Goal: Task Accomplishment & Management: Complete application form

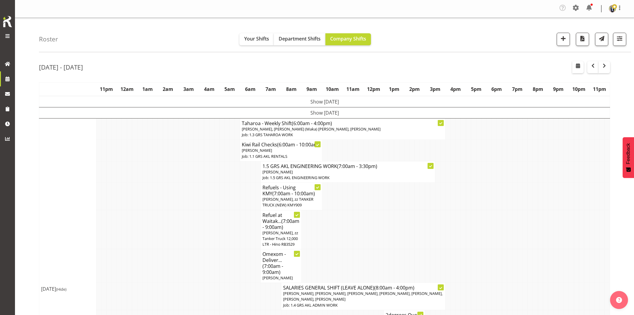
scroll to position [765, 0]
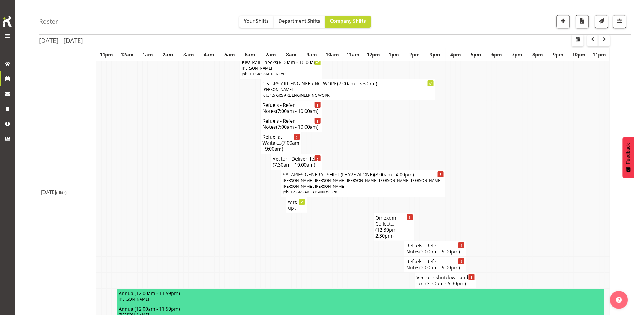
click at [195, 18] on div "Roster Your Shifts Department Shifts Company Shifts 1 Locations Clear GRS Auckl…" at bounding box center [335, 17] width 592 height 34
click at [559, 23] on span "button" at bounding box center [563, 21] width 8 height 8
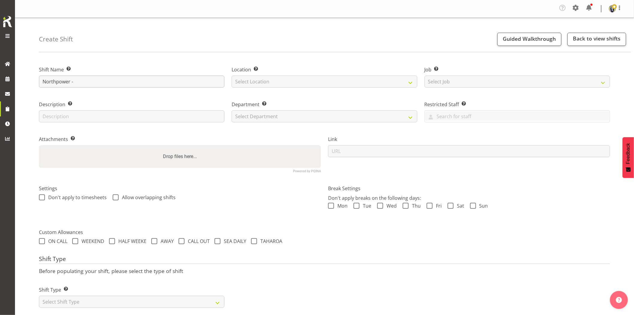
click at [103, 81] on input "Northpower -" at bounding box center [131, 82] width 185 height 12
type input "Northpower - Deliver, fence and set up the cables for a 500kVA skid going to Pe…"
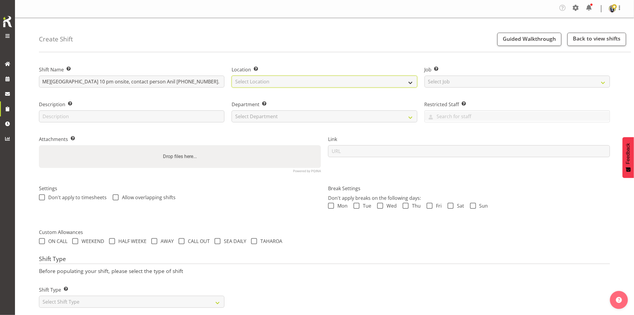
click at [270, 80] on select "Select Location GRS Auckland GRS Hastings GRS Tauranga" at bounding box center [324, 82] width 185 height 12
click at [267, 87] on select "Select Location [GEOGRAPHIC_DATA] [GEOGRAPHIC_DATA] GRS [GEOGRAPHIC_DATA] [GEOG…" at bounding box center [324, 82] width 185 height 12
drag, startPoint x: 274, startPoint y: 83, endPoint x: 275, endPoint y: 86, distance: 3.3
click at [274, 83] on select "Select Location GRS Auckland GRS Hastings GRS Tauranga" at bounding box center [324, 82] width 185 height 12
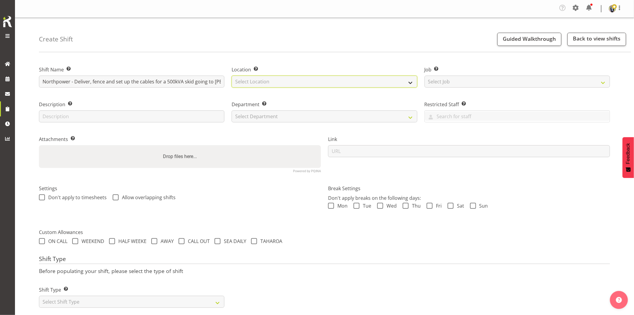
select select "28"
click at [232, 76] on select "Select Location GRS Auckland GRS Hastings GRS Tauranga" at bounding box center [324, 82] width 185 height 12
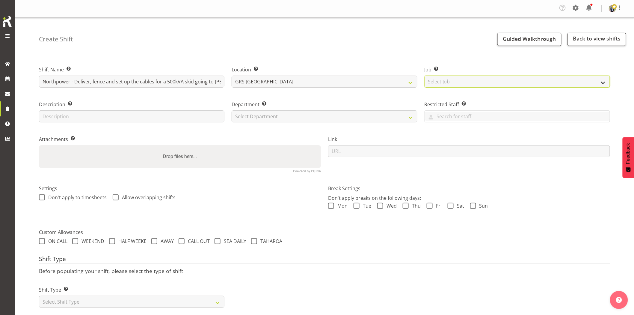
click at [454, 80] on select "Select Job Create new job 1.1 GRS AKL RENTALS 1.1 GRS AKL RENTALS AC 1.1 GRS AK…" at bounding box center [517, 82] width 185 height 12
select select "7504"
click at [425, 76] on select "Select Job Create new job 1.1 GRS AKL RENTALS 1.1 GRS AKL RENTALS AC 1.1 GRS AK…" at bounding box center [517, 82] width 185 height 12
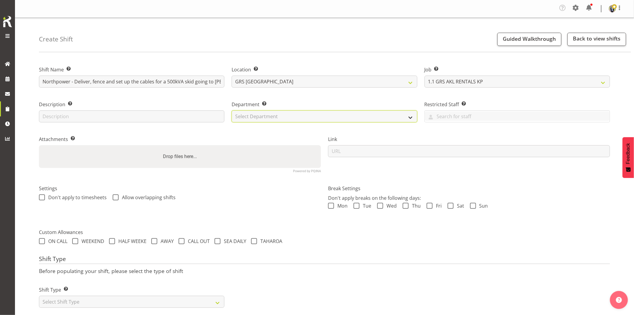
click at [304, 113] on select "Select Department GRS HIRE AKL GRS HIRE AKL GRS HIRE TGA GRS HIRE HST GRS SALES…" at bounding box center [324, 116] width 185 height 12
select select "20"
click at [232, 110] on select "Select Department GRS HIRE AKL GRS HIRE AKL GRS HIRE TGA GRS HIRE HST GRS SALES…" at bounding box center [324, 116] width 185 height 12
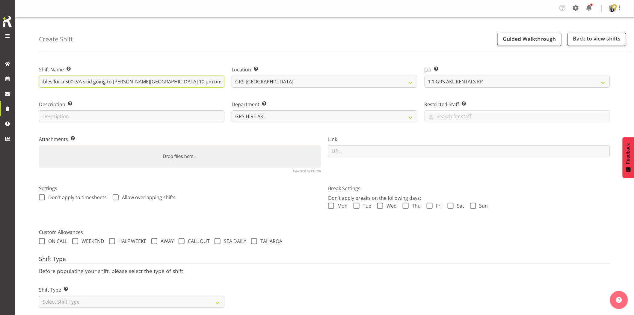
scroll to position [0, 138]
drag, startPoint x: 196, startPoint y: 85, endPoint x: 203, endPoint y: 84, distance: 6.3
click at [203, 84] on input "Northpower - Deliver, fence and set up the cables for a 500kVA skid going to [P…" at bounding box center [131, 82] width 185 height 12
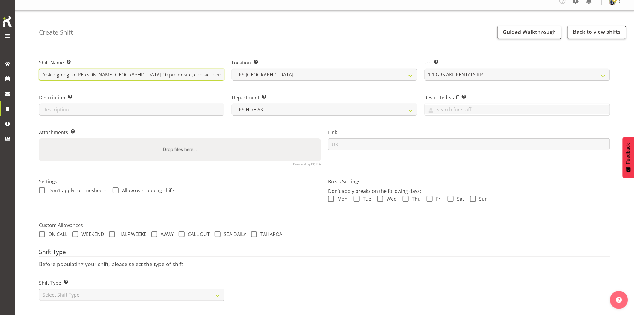
scroll to position [12, 0]
click at [122, 292] on select "Select Shift Type One Off Shift Recurring Shift Rotating Shift" at bounding box center [131, 295] width 185 height 12
select select "one_off"
click at [39, 289] on select "Select Shift Type One Off Shift Recurring Shift Rotating Shift" at bounding box center [131, 295] width 185 height 12
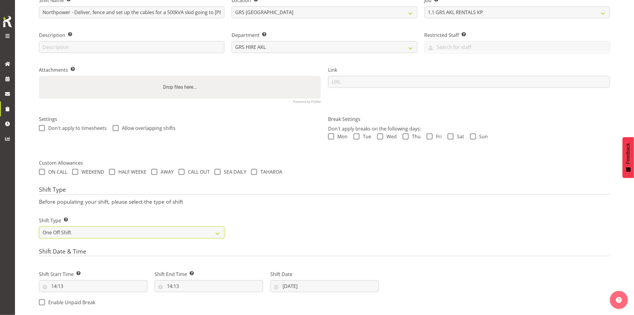
scroll to position [145, 0]
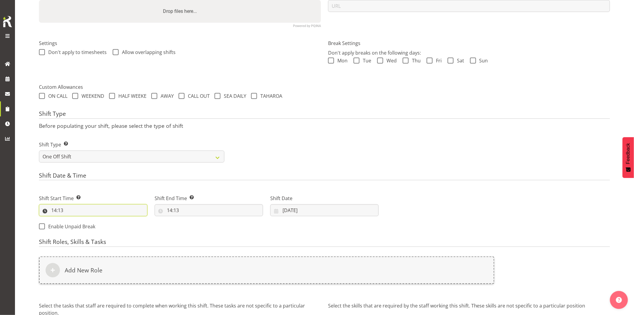
click at [87, 209] on input "14:13" at bounding box center [93, 210] width 108 height 12
click at [77, 224] on select "00 01 02 03 04 05 06 07 08 09 10 11 12 13 14 15 16 17 18 19 20 21 22 23" at bounding box center [79, 226] width 13 height 12
select select "21"
click at [73, 220] on select "00 01 02 03 04 05 06 07 08 09 10 11 12 13 14 15 16 17 18 19 20 21 22 23" at bounding box center [79, 226] width 13 height 12
type input "21:13"
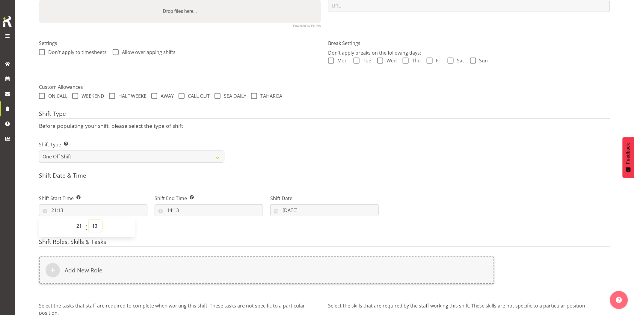
drag, startPoint x: 97, startPoint y: 227, endPoint x: 96, endPoint y: 232, distance: 5.7
click at [97, 227] on select "00 01 02 03 04 05 06 07 08 09 10 11 12 13 14 15 16 17 18 19 20 21 22 23 24 25 2…" at bounding box center [95, 226] width 13 height 12
select select "0"
click at [89, 220] on select "00 01 02 03 04 05 06 07 08 09 10 11 12 13 14 15 16 17 18 19 20 21 22 23 24 25 2…" at bounding box center [95, 226] width 13 height 12
type input "21:00"
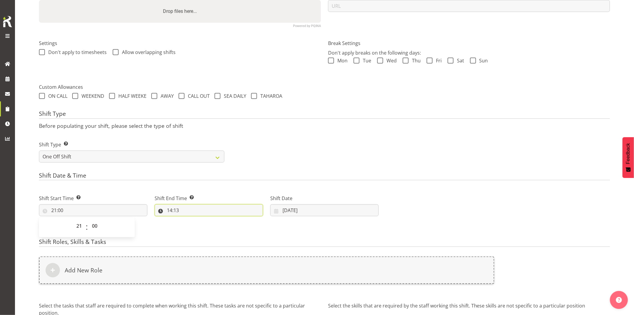
drag, startPoint x: 200, startPoint y: 210, endPoint x: 217, endPoint y: 225, distance: 22.5
click at [201, 211] on input "14:13" at bounding box center [209, 210] width 108 height 12
click at [196, 228] on select "00 01 02 03 04 05 06 07 08 09 10 11 12 13 14 15 16 17 18 19 20 21 22 23" at bounding box center [195, 226] width 13 height 12
select select "23"
click at [189, 220] on select "00 01 02 03 04 05 06 07 08 09 10 11 12 13 14 15 16 17 18 19 20 21 22 23" at bounding box center [195, 226] width 13 height 12
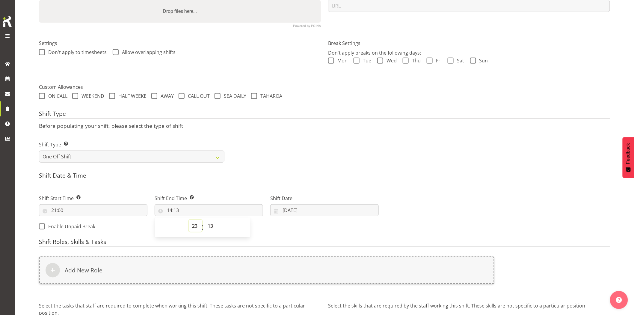
type input "23:13"
drag, startPoint x: 192, startPoint y: 226, endPoint x: 192, endPoint y: 222, distance: 3.9
click at [192, 226] on select "00 01 02 03 04 05 06 07 08 09 10 11 12 13 14 15 16 17 18 19 20 21 22 23" at bounding box center [195, 226] width 13 height 12
select select "0"
click at [189, 220] on select "00 01 02 03 04 05 06 07 08 09 10 11 12 13 14 15 16 17 18 19 20 21 22 23" at bounding box center [195, 226] width 13 height 12
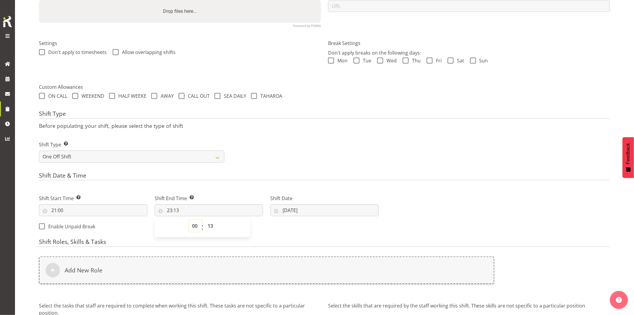
type input "00:13"
click at [209, 228] on select "00 01 02 03 04 05 06 07 08 09 10 11 12 13 14 15 16 17 18 19 20 21 22 23 24 25 2…" at bounding box center [210, 226] width 13 height 12
select select "0"
click at [204, 220] on select "00 01 02 03 04 05 06 07 08 09 10 11 12 13 14 15 16 17 18 19 20 21 22 23 24 25 2…" at bounding box center [210, 226] width 13 height 12
type input "00:00"
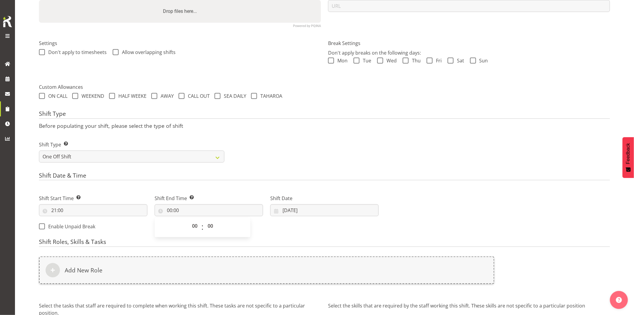
click at [367, 152] on div "Shift Type Shift Types: One Off – Select this if you would like a single shift …" at bounding box center [324, 149] width 578 height 34
click at [327, 206] on input "[DATE]" at bounding box center [324, 210] width 108 height 12
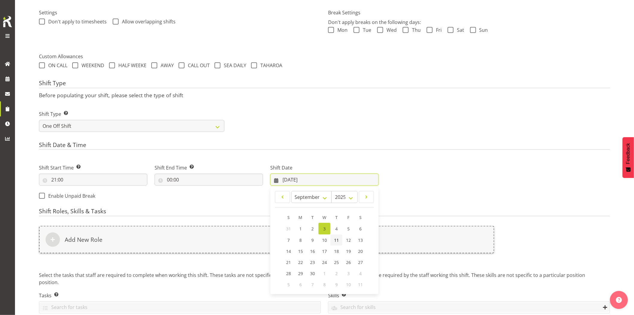
scroll to position [204, 0]
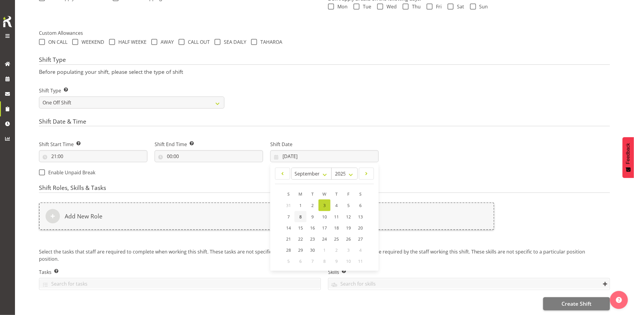
click at [301, 214] on span "8" at bounding box center [300, 217] width 2 height 6
type input "08/09/2025"
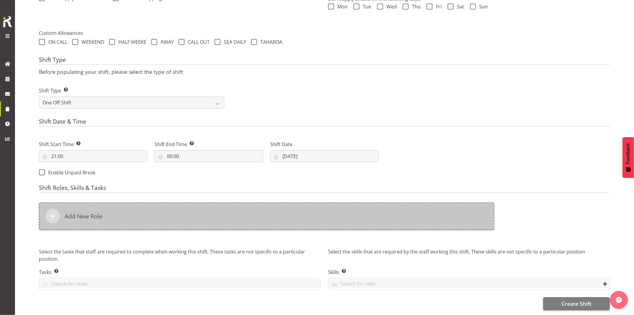
click at [289, 213] on div "Add New Role" at bounding box center [266, 216] width 455 height 28
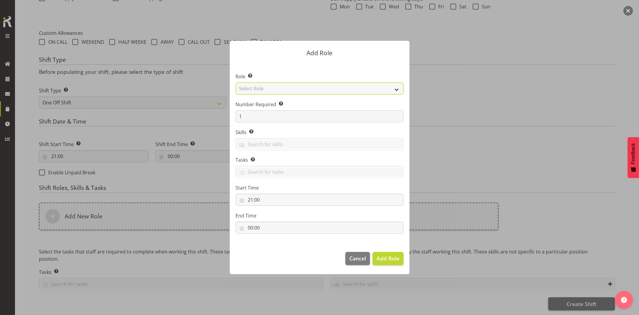
click at [267, 89] on select "Select Role Account Manager Electrician Engineering GM HSEQ manager MECH Mechan…" at bounding box center [320, 88] width 168 height 12
select select "20"
click at [236, 82] on select "Select Role Account Manager Electrician Engineering GM HSEQ manager MECH Mechan…" at bounding box center [320, 88] width 168 height 12
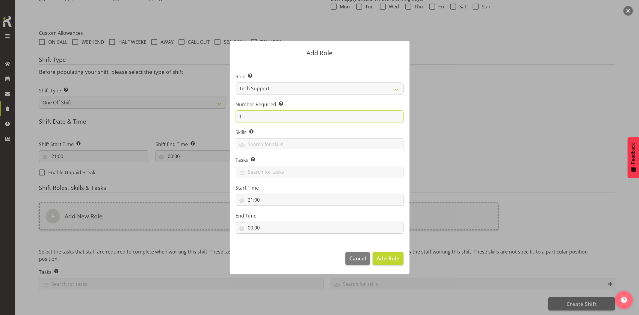
drag, startPoint x: 256, startPoint y: 117, endPoint x: 219, endPoint y: 119, distance: 37.2
click at [234, 117] on section "Role Select the role you wish to add to the shift. Account Manager Electrician …" at bounding box center [320, 153] width 180 height 183
type input "2"
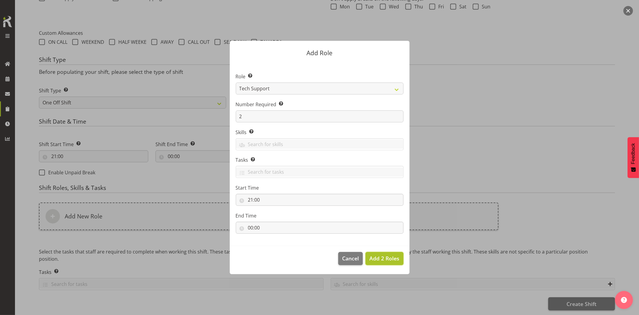
click at [390, 253] on button "Add 2 Roles" at bounding box center [385, 258] width 38 height 13
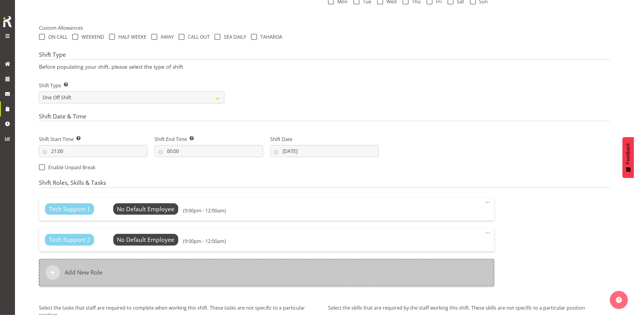
click at [247, 265] on div "Add New Role" at bounding box center [266, 273] width 455 height 28
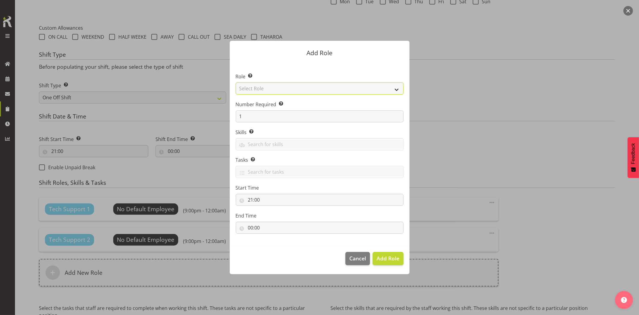
drag, startPoint x: 250, startPoint y: 89, endPoint x: 262, endPoint y: 94, distance: 13.3
click at [250, 89] on select "Select Role Account Manager Electrician Engineering GM HSEQ manager MECH Mechan…" at bounding box center [320, 88] width 168 height 12
select select "27"
click at [236, 82] on select "Select Role Account Manager Electrician Engineering GM HSEQ manager MECH Mechan…" at bounding box center [320, 88] width 168 height 12
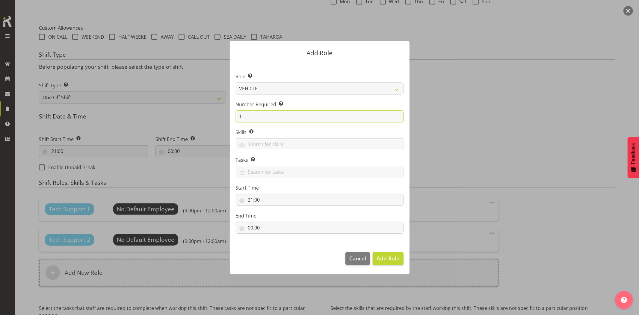
click at [213, 113] on form "Add Role Role Select the role you wish to add to the shift. Account Manager Ele…" at bounding box center [320, 157] width 288 height 263
type input "2"
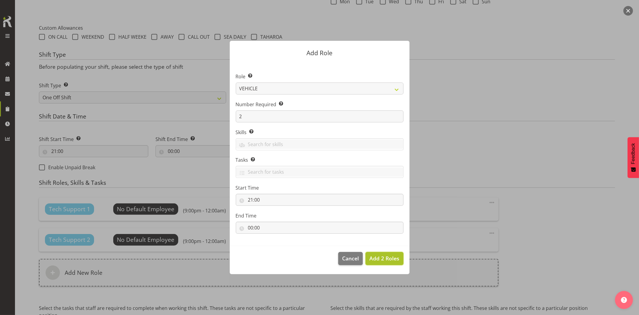
drag, startPoint x: 377, startPoint y: 259, endPoint x: 388, endPoint y: 262, distance: 11.7
click at [377, 259] on span "Add 2 Roles" at bounding box center [384, 257] width 30 height 7
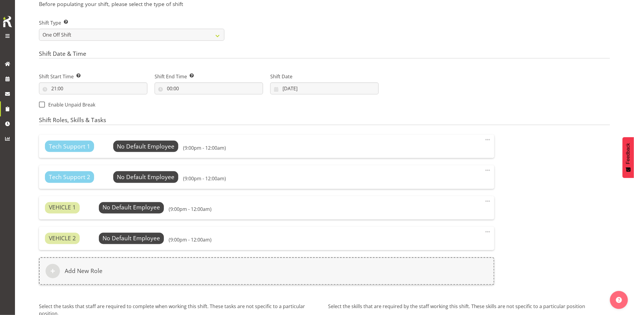
scroll to position [327, 0]
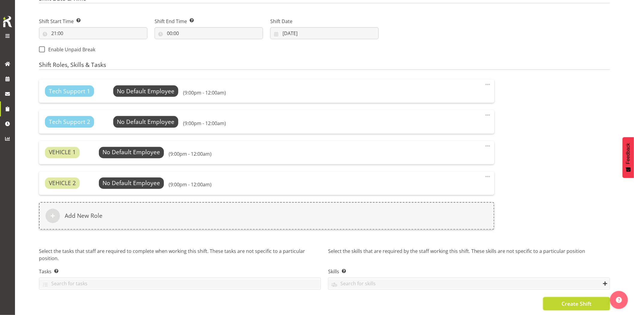
click at [556, 301] on button "Create Shift" at bounding box center [576, 303] width 67 height 13
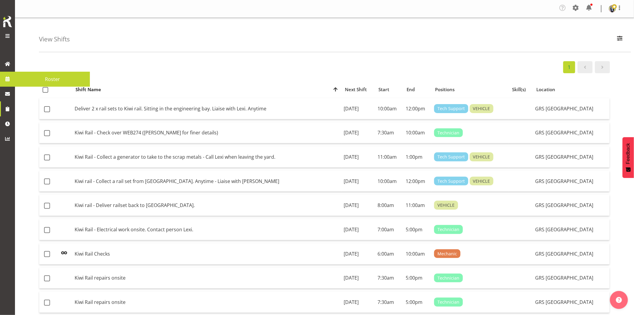
click at [7, 78] on span at bounding box center [7, 78] width 9 height 9
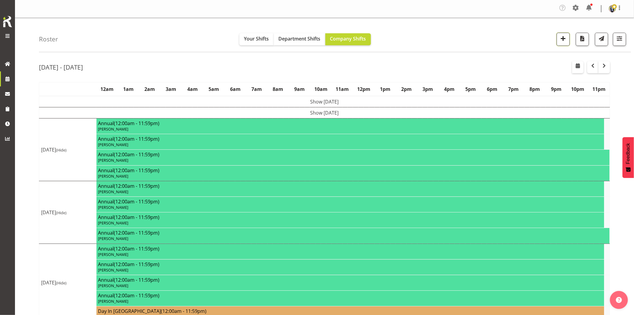
drag, startPoint x: 0, startPoint y: 0, endPoint x: 561, endPoint y: 42, distance: 562.7
click at [561, 42] on span "button" at bounding box center [563, 38] width 8 height 8
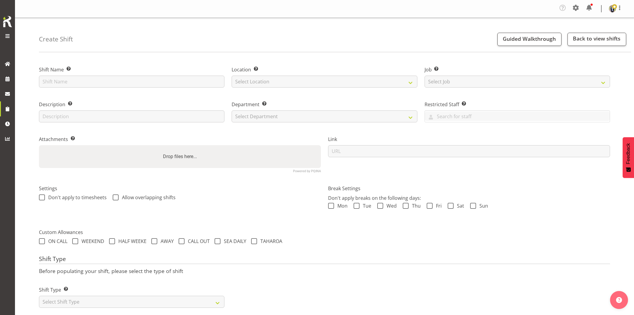
click at [166, 79] on input "text" at bounding box center [131, 82] width 185 height 12
type input "Northpower - Liven the 500kVA skid at Penrose. 3.30 am onsite, everything is al…"
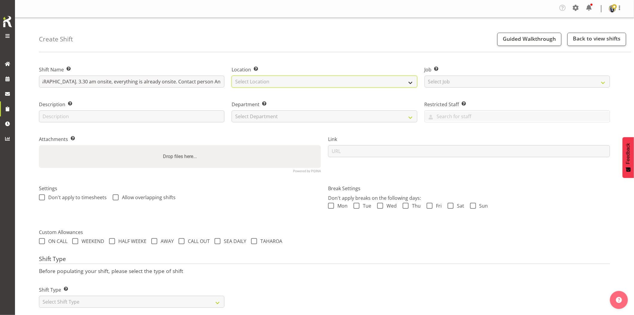
click at [277, 85] on select "Select Location GRS Auckland GRS Hastings GRS Tauranga" at bounding box center [324, 82] width 185 height 12
select select "28"
click at [232, 76] on select "Select Location GRS Auckland GRS Hastings GRS Tauranga" at bounding box center [324, 82] width 185 height 12
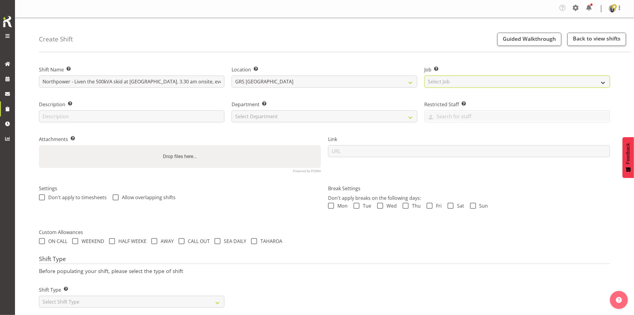
click at [458, 81] on select "Select Job Create new job 1.1 GRS AKL RENTALS 1.1 GRS AKL RENTALS AC 1.1 GRS AK…" at bounding box center [517, 82] width 185 height 12
select select "7504"
click at [425, 76] on select "Select Job Create new job 1.1 GRS AKL RENTALS 1.1 GRS AKL RENTALS AC 1.1 GRS AK…" at bounding box center [517, 82] width 185 height 12
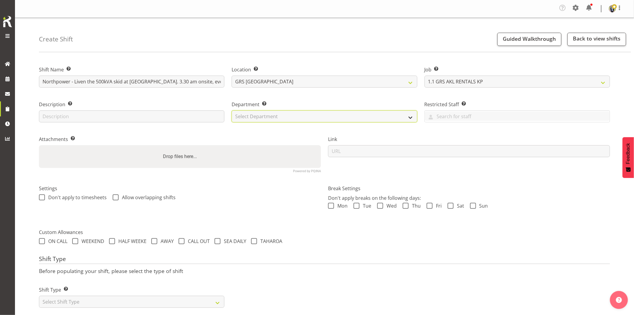
click at [282, 113] on select "Select Department GRS HIRE AKL GRS HIRE AKL GRS HIRE TGA GRS HIRE HST GRS SALES…" at bounding box center [324, 116] width 185 height 12
select select "20"
click at [232, 110] on select "Select Department GRS HIRE AKL GRS HIRE AKL GRS HIRE TGA GRS HIRE HST GRS SALES…" at bounding box center [324, 116] width 185 height 12
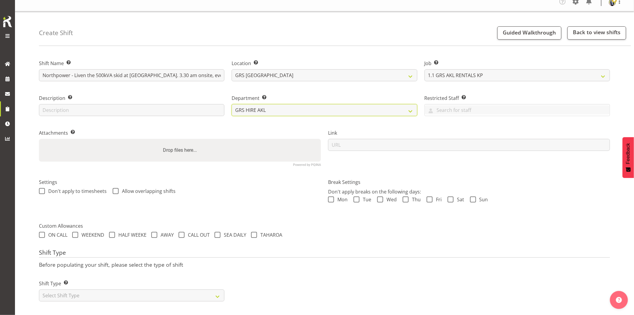
scroll to position [12, 0]
drag, startPoint x: 94, startPoint y: 289, endPoint x: 92, endPoint y: 284, distance: 5.7
click at [94, 289] on select "Select Shift Type One Off Shift Recurring Shift Rotating Shift" at bounding box center [131, 295] width 185 height 12
select select "one_off"
click at [39, 289] on select "Select Shift Type One Off Shift Recurring Shift Rotating Shift" at bounding box center [131, 295] width 185 height 12
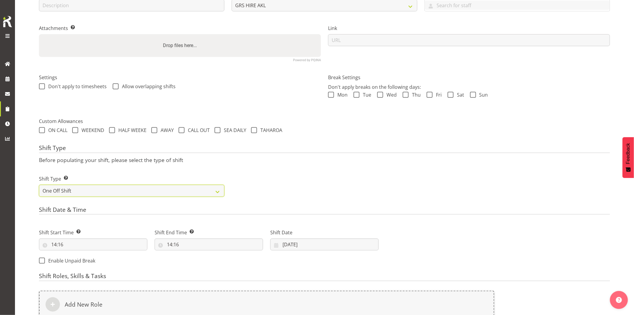
scroll to position [145, 0]
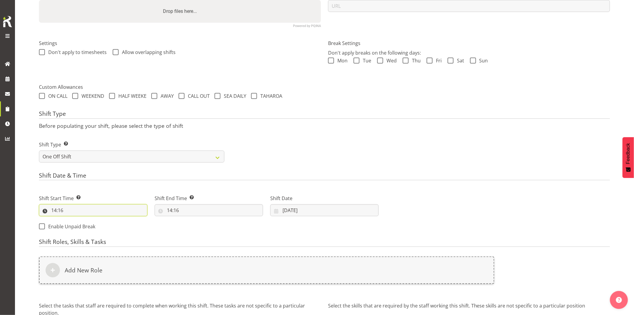
click at [86, 213] on input "14:16" at bounding box center [93, 210] width 108 height 12
drag, startPoint x: 81, startPoint y: 226, endPoint x: 81, endPoint y: 222, distance: 3.9
click at [81, 226] on select "00 01 02 03 04 05 06 07 08 09 10 11 12 13 14 15 16 17 18 19 20 21 22 23" at bounding box center [79, 226] width 13 height 12
select select "3"
click at [73, 220] on select "00 01 02 03 04 05 06 07 08 09 10 11 12 13 14 15 16 17 18 19 20 21 22 23" at bounding box center [79, 226] width 13 height 12
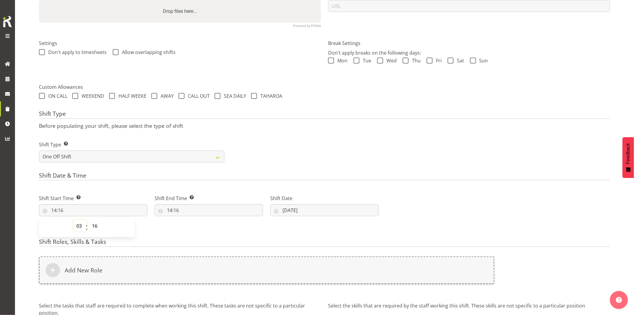
type input "03:16"
drag, startPoint x: 97, startPoint y: 227, endPoint x: 97, endPoint y: 220, distance: 7.2
click at [97, 227] on select "00 01 02 03 04 05 06 07 08 09 10 11 12 13 14 15 16 17 18 19 20 21 22 23 24 25 2…" at bounding box center [95, 226] width 13 height 12
select select "0"
click at [89, 220] on select "00 01 02 03 04 05 06 07 08 09 10 11 12 13 14 15 16 17 18 19 20 21 22 23 24 25 2…" at bounding box center [95, 226] width 13 height 12
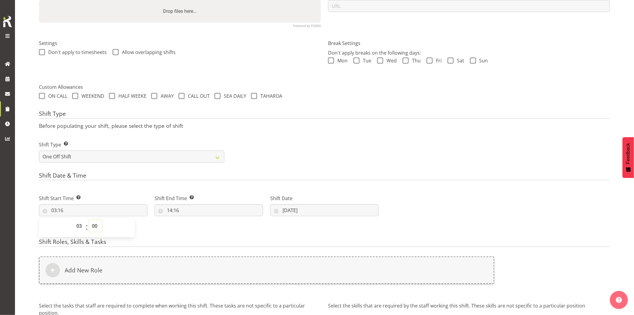
type input "03:00"
click at [189, 210] on input "14:16" at bounding box center [209, 210] width 108 height 12
click at [197, 229] on select "00 01 02 03 04 05 06 07 08 09 10 11 12 13 14 15 16 17 18 19 20 21 22 23" at bounding box center [195, 226] width 13 height 12
select select "6"
click at [189, 220] on select "00 01 02 03 04 05 06 07 08 09 10 11 12 13 14 15 16 17 18 19 20 21 22 23" at bounding box center [195, 226] width 13 height 12
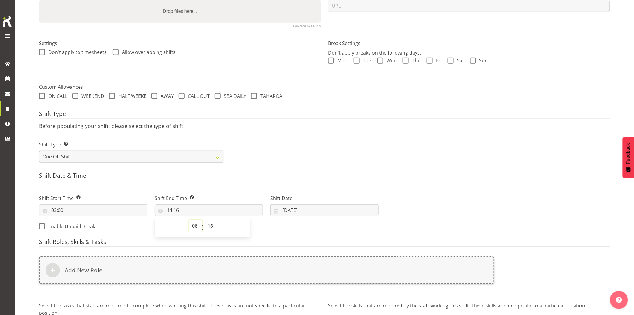
type input "06:16"
drag, startPoint x: 213, startPoint y: 227, endPoint x: 213, endPoint y: 221, distance: 6.0
click at [213, 224] on select "00 01 02 03 04 05 06 07 08 09 10 11 12 13 14 15 16 17 18 19 20 21 22 23 24 25 2…" at bounding box center [210, 226] width 13 height 12
select select "0"
click at [204, 220] on select "00 01 02 03 04 05 06 07 08 09 10 11 12 13 14 15 16 17 18 19 20 21 22 23 24 25 2…" at bounding box center [210, 226] width 13 height 12
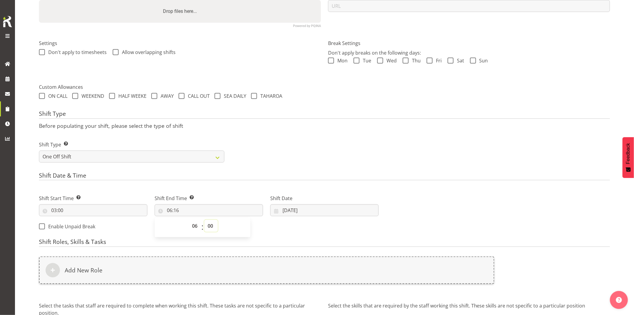
type input "06:00"
drag, startPoint x: 360, startPoint y: 143, endPoint x: 348, endPoint y: 178, distance: 37.8
click at [360, 146] on div "Shift Type Shift Types: One Off – Select this if you would like a single shift …" at bounding box center [324, 149] width 578 height 34
click at [319, 216] on input "03/09/2025" at bounding box center [324, 210] width 108 height 12
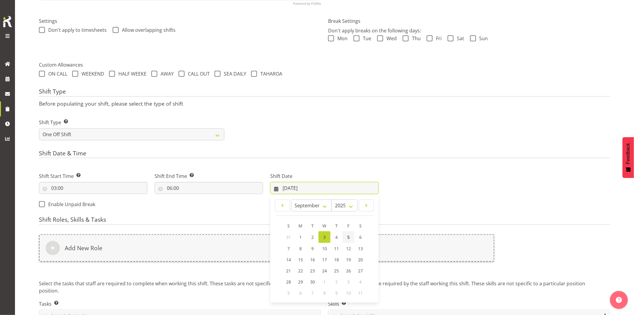
scroll to position [178, 0]
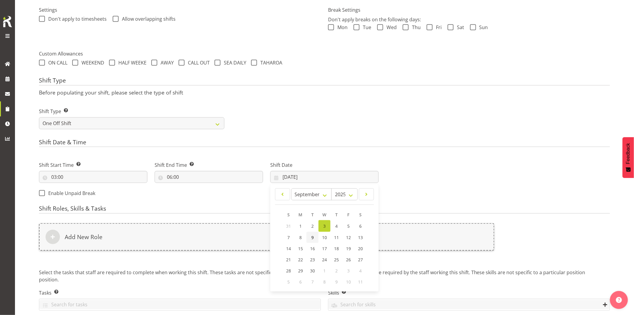
click at [313, 240] on span "9" at bounding box center [312, 237] width 2 height 6
type input "09/09/2025"
click at [312, 240] on div "Add New Role" at bounding box center [266, 237] width 455 height 28
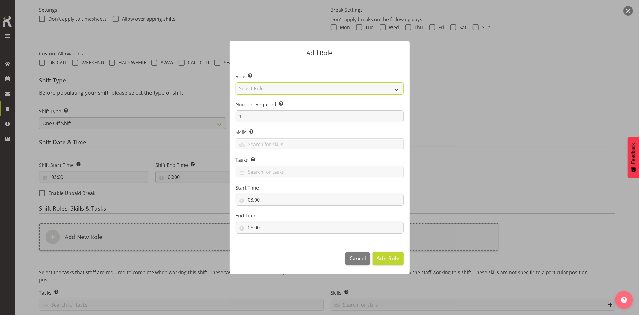
click at [258, 89] on select "Select Role Account Manager Electrician Engineering GM HSEQ manager MECH Mechan…" at bounding box center [320, 88] width 168 height 12
select select "21"
click at [236, 82] on select "Select Role Account Manager Electrician Engineering GM HSEQ manager MECH Mechan…" at bounding box center [320, 88] width 168 height 12
click at [385, 255] on span "Add Role" at bounding box center [388, 257] width 23 height 7
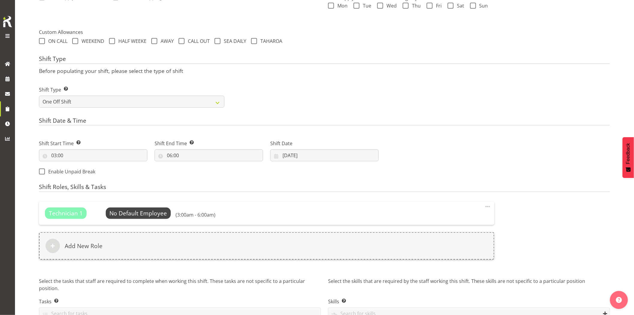
scroll to position [235, 0]
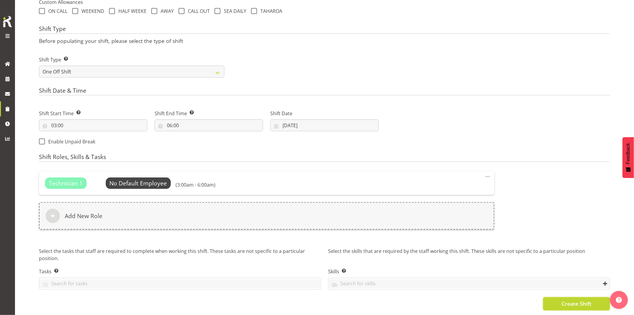
click at [562, 300] on span "Create Shift" at bounding box center [576, 304] width 30 height 8
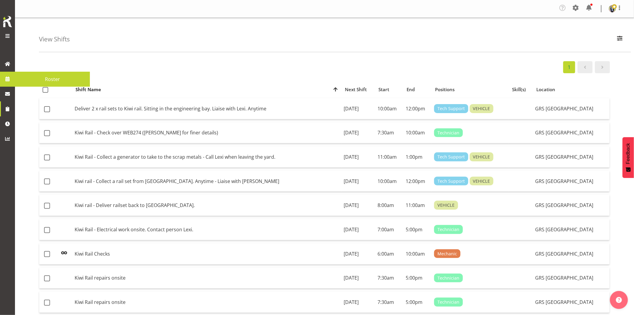
click at [2, 77] on link at bounding box center [7, 78] width 15 height 15
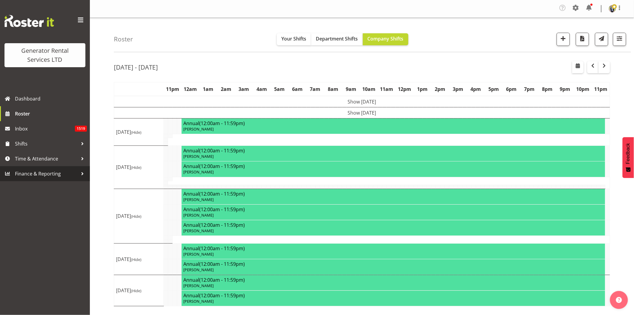
click at [79, 18] on span at bounding box center [81, 20] width 10 height 10
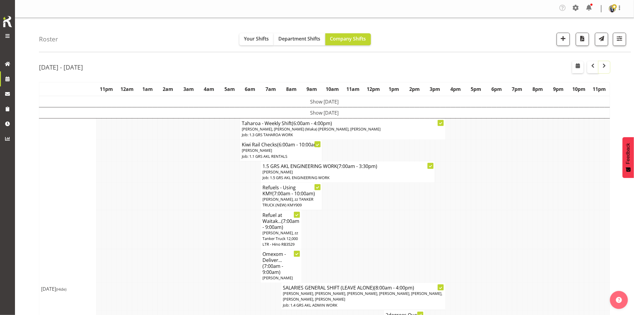
click at [605, 70] on span "button" at bounding box center [604, 66] width 2 height 9
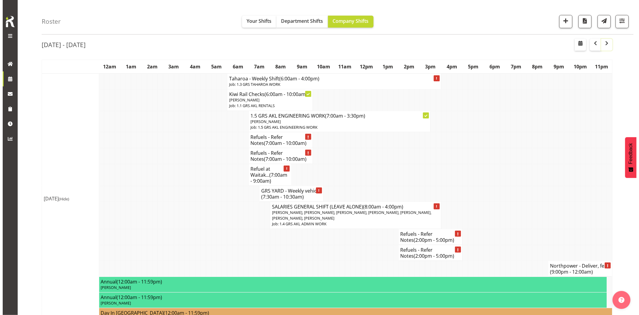
scroll to position [33, 0]
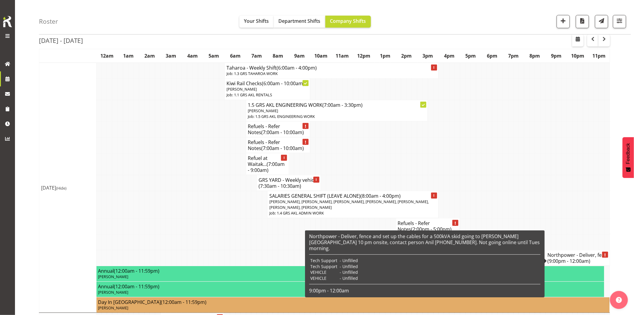
click at [566, 257] on span "(9:00pm - 12:00am)" at bounding box center [569, 260] width 43 height 7
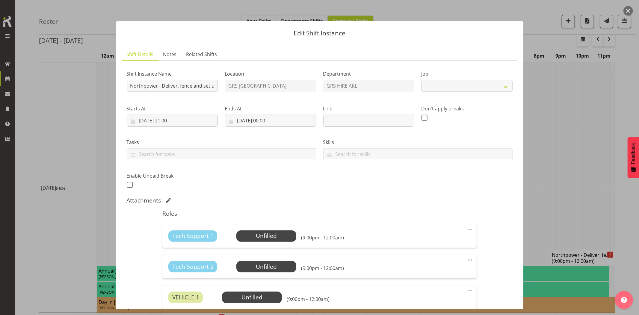
select select "7504"
drag, startPoint x: 178, startPoint y: 88, endPoint x: 570, endPoint y: 110, distance: 393.1
click at [570, 110] on div "Edit Shift Instance Shift Details Notes Related Shifts Shift Instance Name Nort…" at bounding box center [319, 157] width 639 height 315
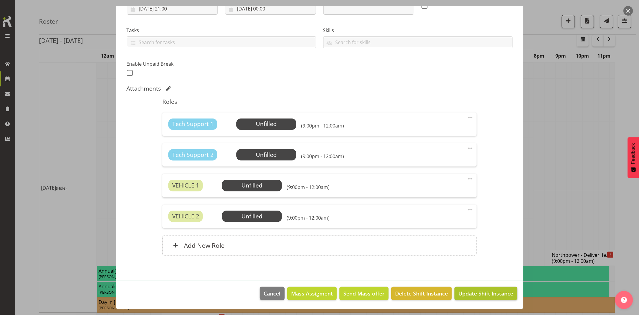
type input "Northpower - Deliver, fence and set up the cables for a 500kVA skid going to Pe…"
click at [498, 295] on span "Update Shift Instance" at bounding box center [485, 293] width 55 height 8
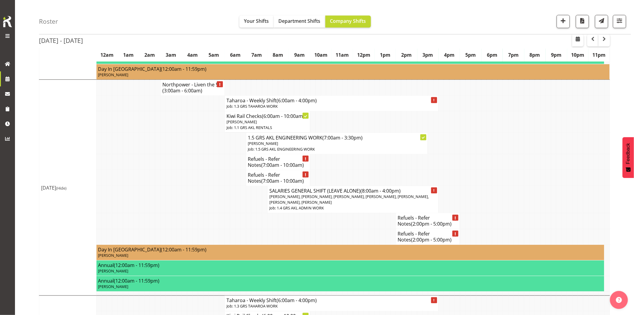
scroll to position [233, 0]
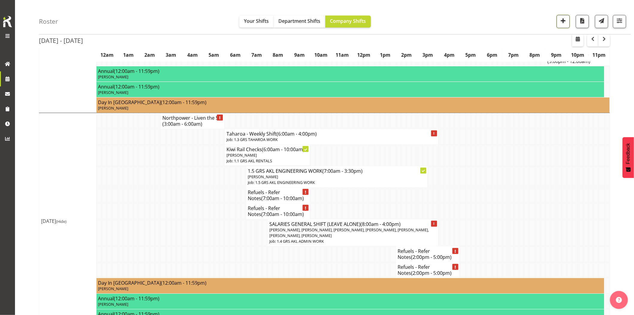
click at [565, 26] on button "button" at bounding box center [563, 21] width 13 height 13
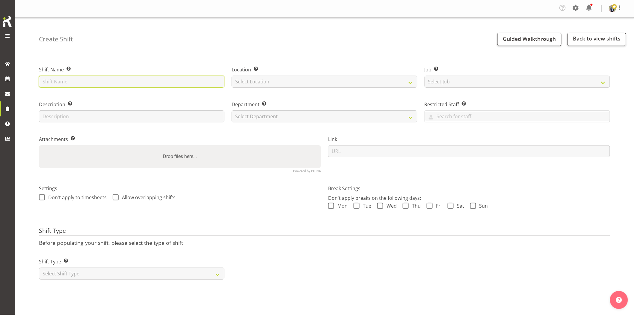
drag, startPoint x: 114, startPoint y: 81, endPoint x: 116, endPoint y: 87, distance: 6.5
click at [114, 80] on input "text" at bounding box center [131, 82] width 185 height 12
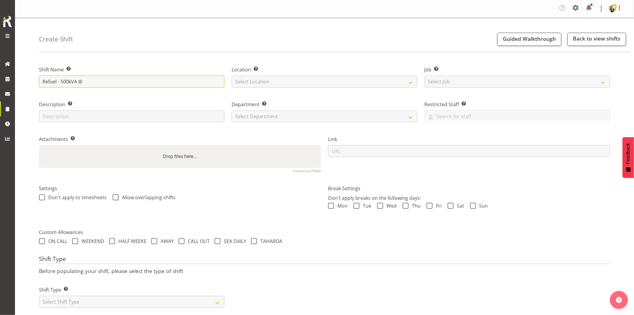
paste input "[STREET_ADDRESS][PERSON_NAME] Oracle Autos"
click at [150, 80] on input "Refuel - 500kVA @ [STREET_ADDRESS][PERSON_NAME] Oracle Autos" at bounding box center [131, 82] width 185 height 12
type input "Refuel - 500kVA @ [STREET_ADDRESS] (Oracle Autos)"
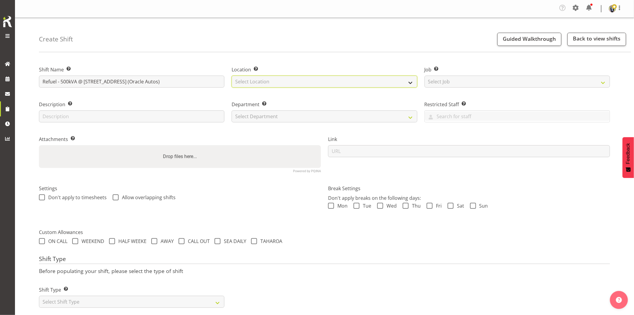
click at [281, 85] on select "Select Location [GEOGRAPHIC_DATA] [GEOGRAPHIC_DATA] GRS [GEOGRAPHIC_DATA] [GEOG…" at bounding box center [324, 82] width 185 height 12
select select "28"
click at [232, 76] on select "Select Location [GEOGRAPHIC_DATA] [GEOGRAPHIC_DATA] GRS [GEOGRAPHIC_DATA] [GEOG…" at bounding box center [324, 82] width 185 height 12
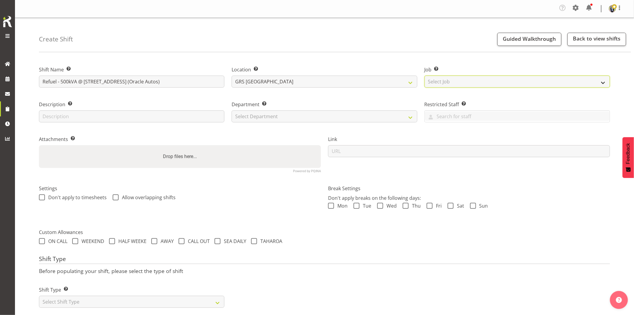
drag, startPoint x: 460, startPoint y: 84, endPoint x: 469, endPoint y: 87, distance: 8.9
click at [460, 84] on select "Select Job Create new job 1.1 GRS AKL RENTALS 1.1 GRS AKL RENTALS AC 1.1 GRS AK…" at bounding box center [517, 82] width 185 height 12
select select "7504"
click at [425, 76] on select "Select Job Create new job 1.1 GRS AKL RENTALS 1.1 GRS AKL RENTALS AC 1.1 GRS AK…" at bounding box center [517, 82] width 185 height 12
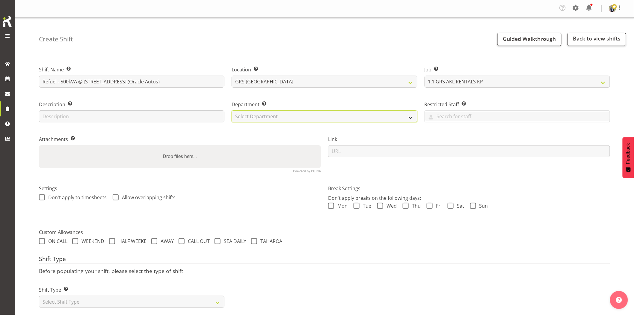
click at [262, 119] on select "Select Department GRS HIRE AKL GRS HIRE AKL GRS HIRE TGA GRS HIRE HST GRS SALES…" at bounding box center [324, 116] width 185 height 12
select select "20"
click at [232, 110] on select "Select Department GRS HIRE AKL GRS HIRE AKL GRS HIRE TGA GRS HIRE HST GRS SALES…" at bounding box center [324, 116] width 185 height 12
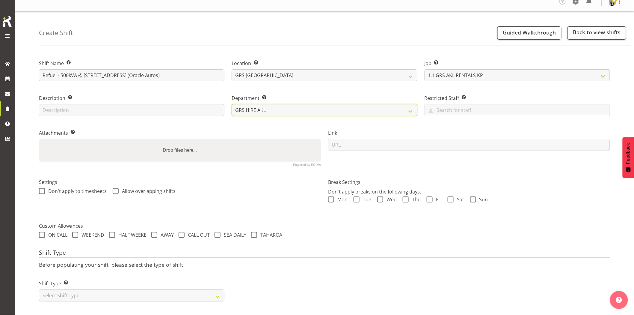
scroll to position [12, 0]
click at [79, 289] on select "Select Shift Type One Off Shift Recurring Shift Rotating Shift" at bounding box center [131, 295] width 185 height 12
select select "recurring"
click at [39, 289] on select "Select Shift Type One Off Shift Recurring Shift Rotating Shift" at bounding box center [131, 295] width 185 height 12
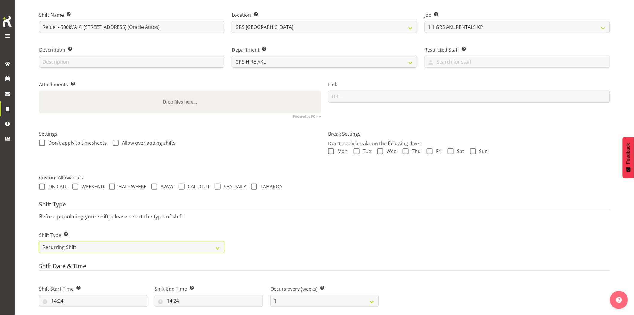
scroll to position [78, 0]
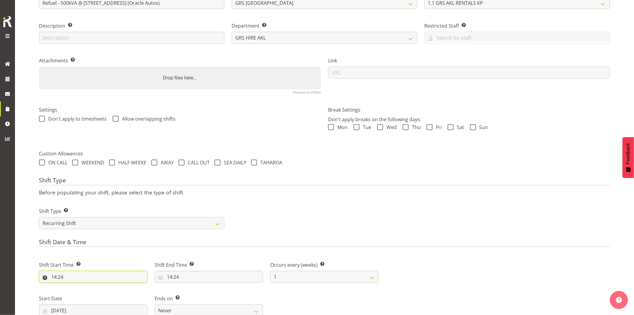
drag, startPoint x: 84, startPoint y: 277, endPoint x: 88, endPoint y: 280, distance: 5.0
click at [84, 277] on input "14:24" at bounding box center [93, 277] width 108 height 12
click at [95, 294] on select "00 01 02 03 04 05 06 07 08 09 10 11 12 13 14 15 16 17 18 19 20 21 22 23 24 25 2…" at bounding box center [95, 292] width 13 height 12
select select "0"
click at [89, 286] on select "00 01 02 03 04 05 06 07 08 09 10 11 12 13 14 15 16 17 18 19 20 21 22 23 24 25 2…" at bounding box center [95, 292] width 13 height 12
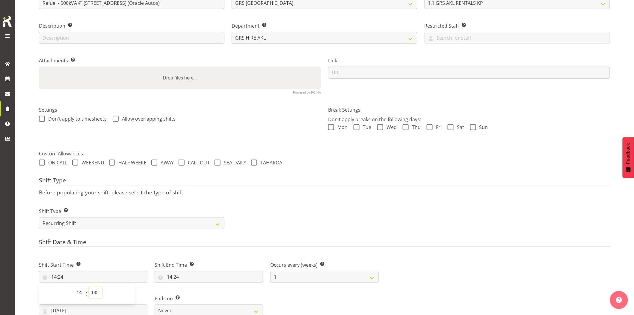
type input "14:00"
click at [209, 278] on input "14:24" at bounding box center [209, 277] width 108 height 12
click at [196, 292] on select "00 01 02 03 04 05 06 07 08 09 10 11 12 13 14 15 16 17 18 19 20 21 22 23" at bounding box center [195, 292] width 13 height 12
select select "16"
click at [189, 286] on select "00 01 02 03 04 05 06 07 08 09 10 11 12 13 14 15 16 17 18 19 20 21 22 23" at bounding box center [195, 292] width 13 height 12
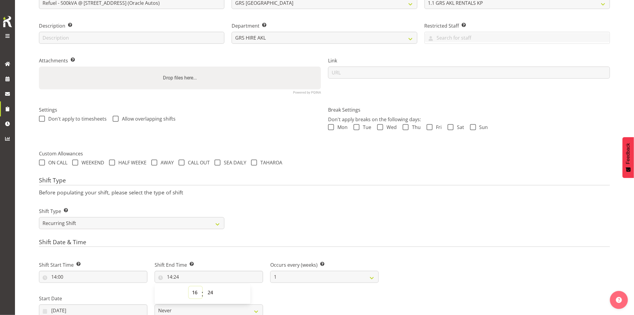
type input "16:24"
click at [212, 292] on select "00 01 02 03 04 05 06 07 08 09 10 11 12 13 14 15 16 17 18 19 20 21 22 23 24 25 2…" at bounding box center [210, 292] width 13 height 12
select select "0"
click at [204, 286] on select "00 01 02 03 04 05 06 07 08 09 10 11 12 13 14 15 16 17 18 19 20 21 22 23 24 25 2…" at bounding box center [210, 292] width 13 height 12
type input "16:00"
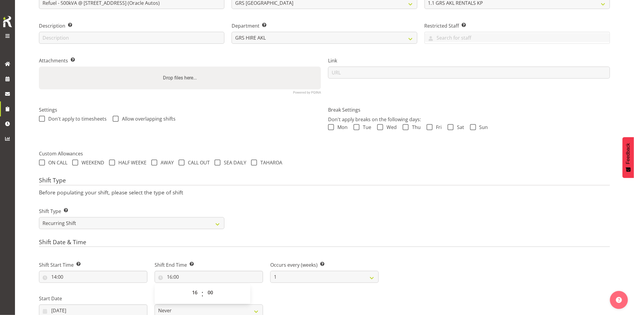
drag, startPoint x: 323, startPoint y: 191, endPoint x: 327, endPoint y: 207, distance: 16.8
click at [324, 195] on p "Before populating your shift, please select the type of shift" at bounding box center [324, 192] width 571 height 7
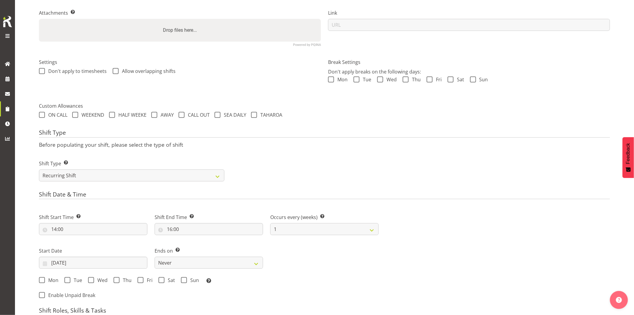
scroll to position [178, 0]
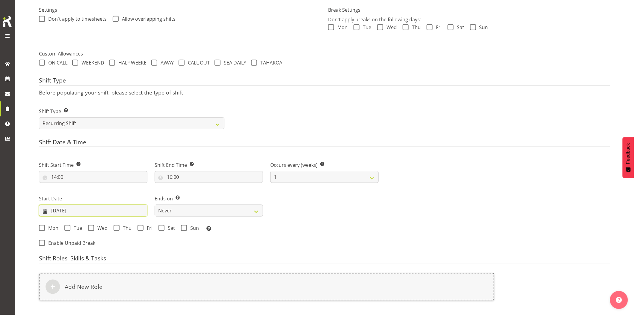
click at [90, 210] on input "03/09/2025" at bounding box center [93, 210] width 108 height 12
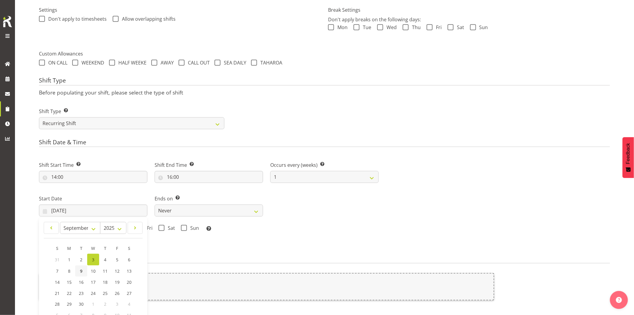
click at [80, 273] on span "9" at bounding box center [81, 271] width 2 height 6
type input "09/09/2025"
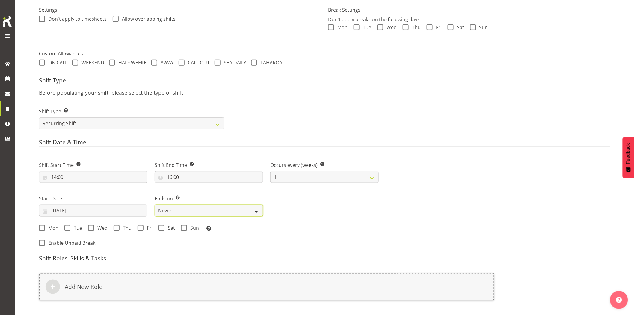
click at [170, 214] on select "Never On Date" at bounding box center [209, 210] width 108 height 12
select select "date"
click at [155, 204] on select "Never On Date" at bounding box center [209, 210] width 108 height 12
select select "8"
select select "2025"
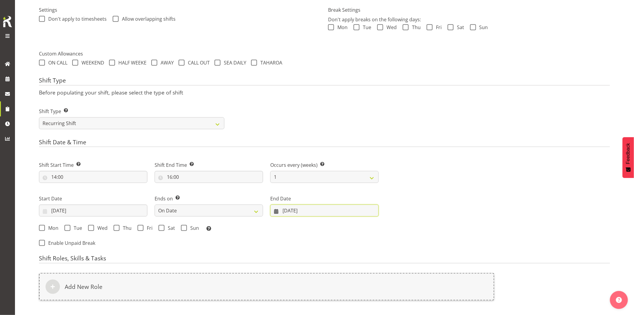
click at [298, 211] on input "03/09/2025" at bounding box center [324, 210] width 108 height 12
click at [349, 273] on span "12" at bounding box center [348, 271] width 5 height 6
type input "12/09/2025"
click at [301, 211] on input "12/09/2025" at bounding box center [324, 210] width 108 height 12
click at [450, 229] on div "Next Shifts" at bounding box center [497, 202] width 231 height 98
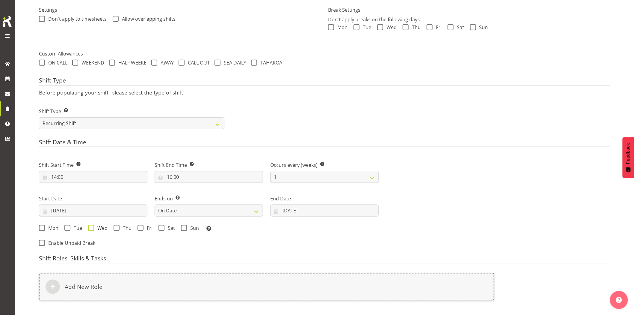
click at [66, 229] on span at bounding box center [67, 228] width 6 height 6
click at [66, 229] on input "Tue" at bounding box center [66, 228] width 4 height 4
checkbox input "true"
click at [91, 229] on span at bounding box center [91, 228] width 6 height 6
click at [91, 229] on input "Wed" at bounding box center [90, 228] width 4 height 4
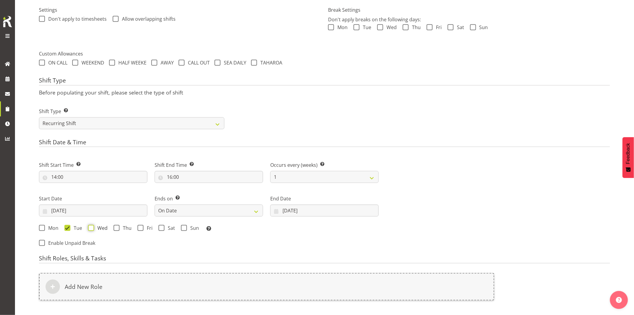
checkbox input "true"
click at [114, 230] on span at bounding box center [117, 228] width 6 height 6
click at [114, 230] on input "Thu" at bounding box center [116, 228] width 4 height 4
checkbox input "true"
click at [138, 231] on div "Mon Tue Wed Thu Fri Sat Sun Select the days of the week you wish to create this…" at bounding box center [209, 229] width 340 height 8
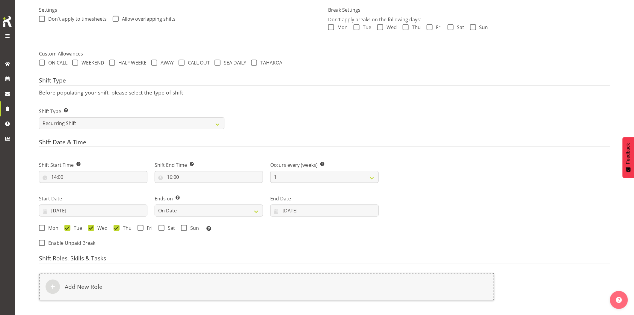
drag, startPoint x: 143, startPoint y: 226, endPoint x: 158, endPoint y: 240, distance: 21.0
click at [143, 226] on label "Fri" at bounding box center [145, 228] width 15 height 6
click at [141, 226] on input "Fri" at bounding box center [140, 228] width 4 height 4
checkbox input "true"
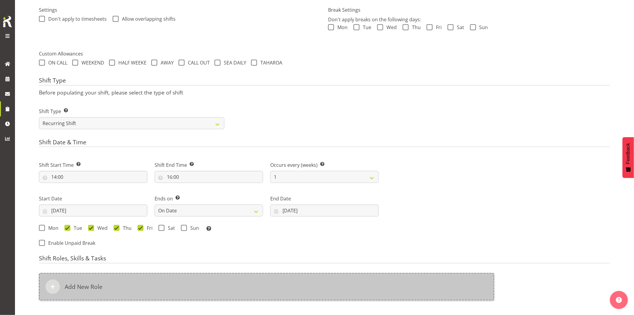
click at [183, 286] on div "Add New Role" at bounding box center [266, 287] width 455 height 28
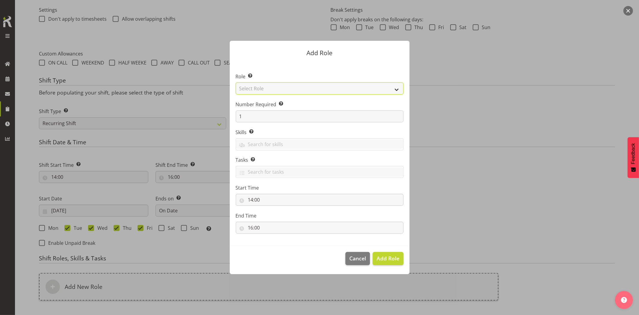
click at [262, 88] on select "Select Role Account Manager Electrician Engineering GM HSEQ manager MECH Mechan…" at bounding box center [320, 88] width 168 height 12
select select "20"
click at [236, 82] on select "Select Role Account Manager Electrician Engineering GM HSEQ manager MECH Mechan…" at bounding box center [320, 88] width 168 height 12
click at [390, 257] on span "Add Role" at bounding box center [388, 257] width 23 height 7
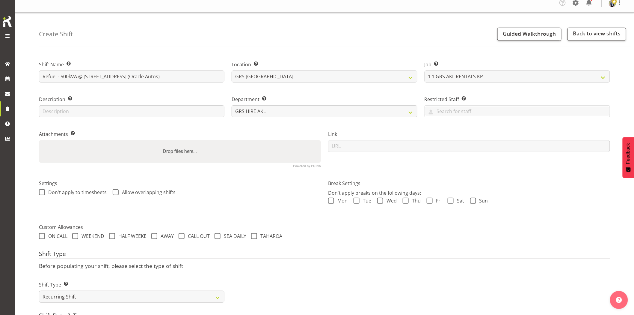
scroll to position [0, 0]
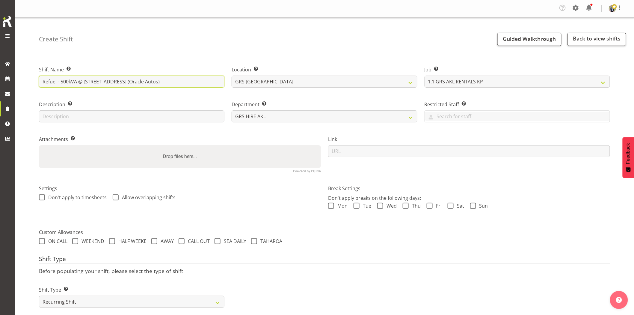
drag, startPoint x: 193, startPoint y: 82, endPoint x: 38, endPoint y: 83, distance: 155.5
click at [38, 83] on div "Shift Name Enter a name for the shift (e.g. Day Shift). Refuel - 500kVA @ 723 G…" at bounding box center [131, 75] width 193 height 35
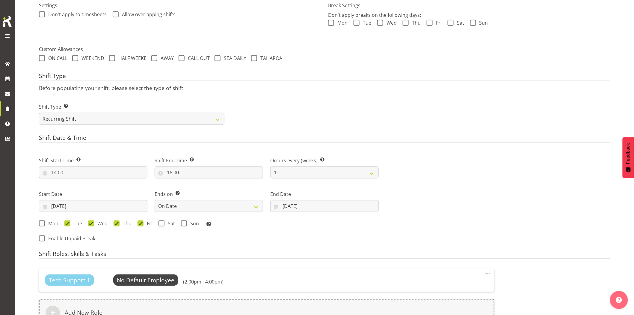
scroll to position [284, 0]
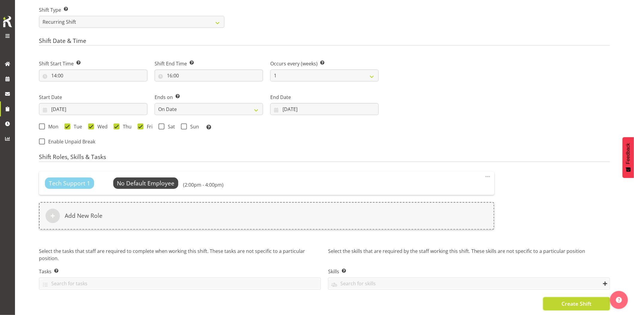
click at [565, 300] on span "Create Shift" at bounding box center [576, 304] width 30 height 8
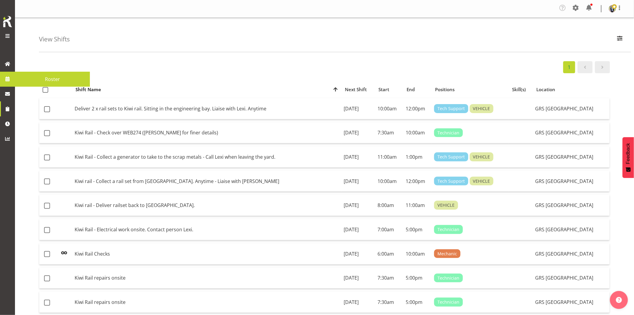
click at [15, 78] on link "Roster" at bounding box center [52, 79] width 75 height 15
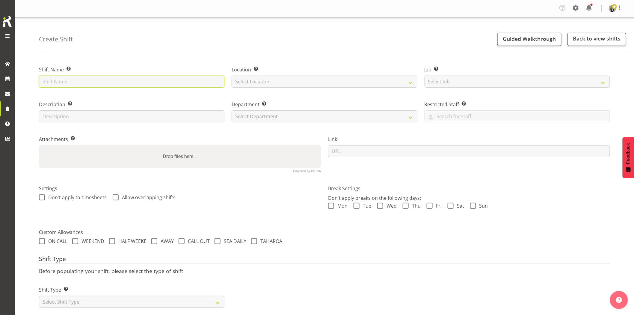
paste input "Refuel - 500kVA @ [STREET_ADDRESS] (Oracle Autos)"
type input "Refuel - 500kVA @ [STREET_ADDRESS] (Oracle Autos)"
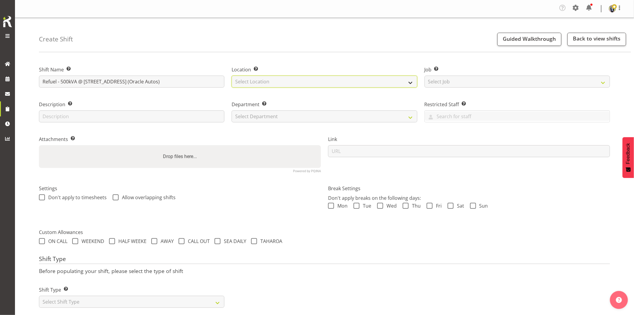
click at [270, 81] on select "Select Location [GEOGRAPHIC_DATA] [GEOGRAPHIC_DATA] GRS [GEOGRAPHIC_DATA] [GEOG…" at bounding box center [324, 82] width 185 height 12
select select "28"
click at [232, 76] on select "Select Location [GEOGRAPHIC_DATA] [GEOGRAPHIC_DATA] GRS [GEOGRAPHIC_DATA] [GEOG…" at bounding box center [324, 82] width 185 height 12
